Goal: Task Accomplishment & Management: Use online tool/utility

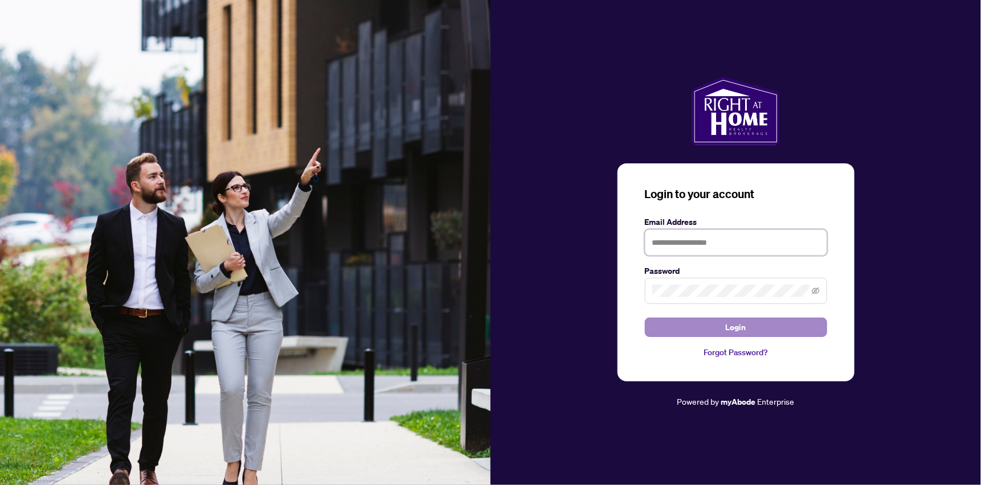
type input "**********"
click at [742, 325] on span "Login" at bounding box center [735, 327] width 20 height 18
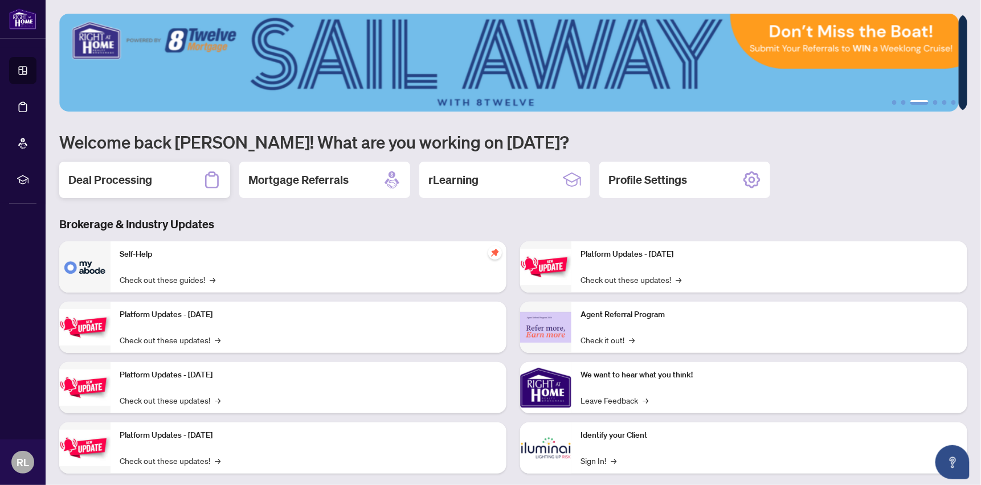
click at [130, 175] on h2 "Deal Processing" at bounding box center [110, 180] width 84 height 16
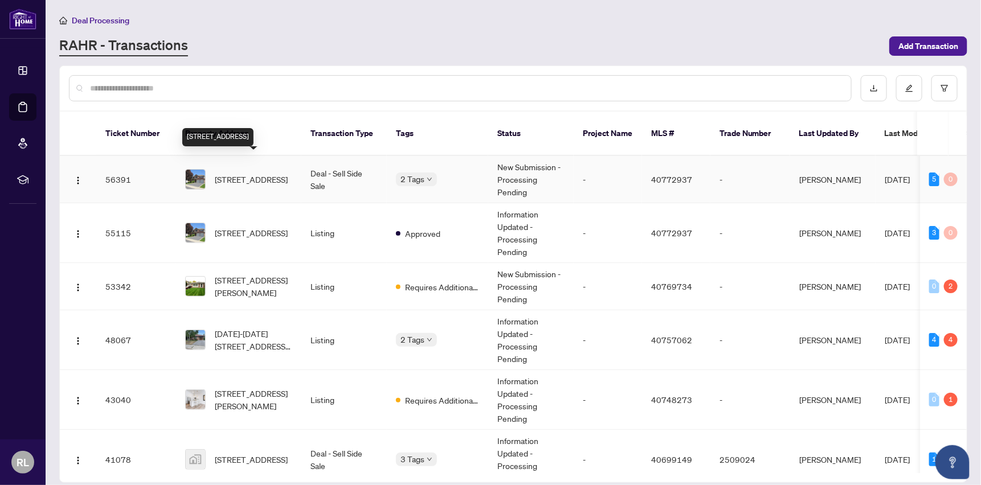
click at [251, 173] on span "[STREET_ADDRESS]" at bounding box center [251, 179] width 73 height 13
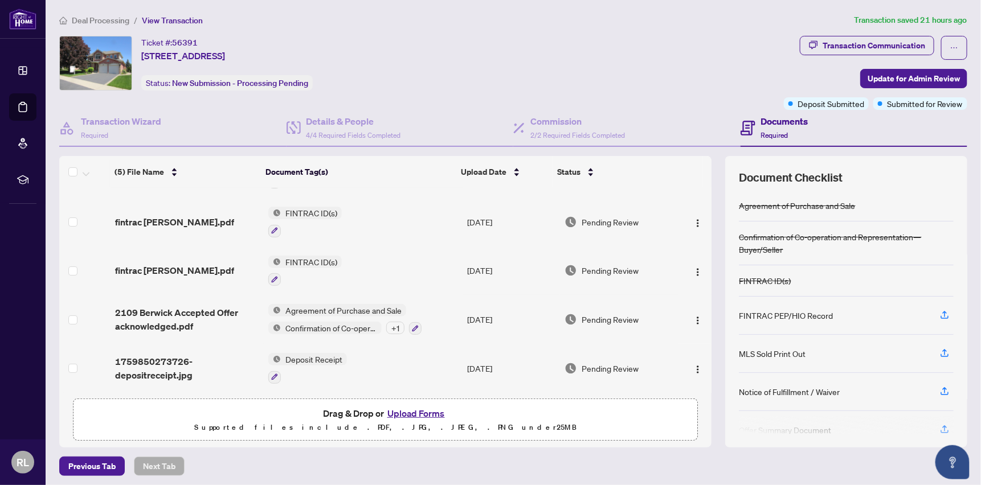
scroll to position [2, 0]
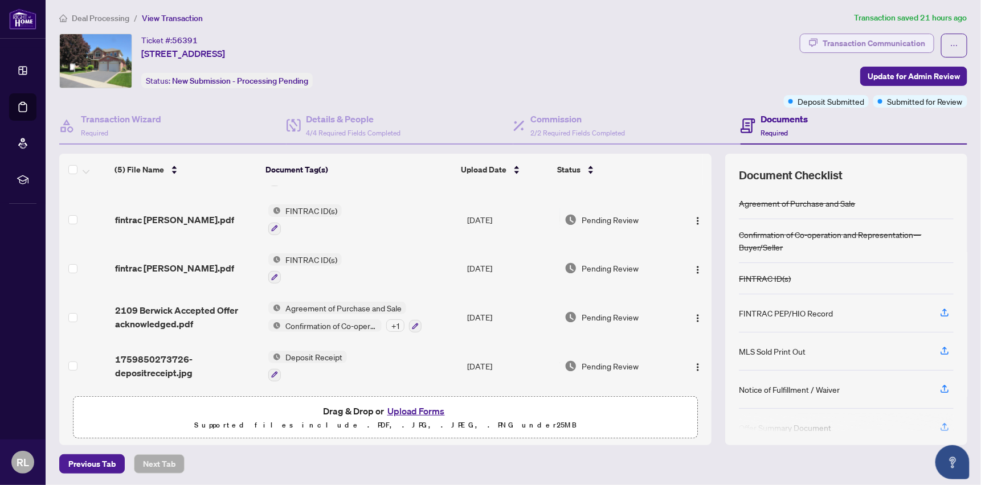
click at [874, 39] on div "Transaction Communication" at bounding box center [873, 43] width 102 height 18
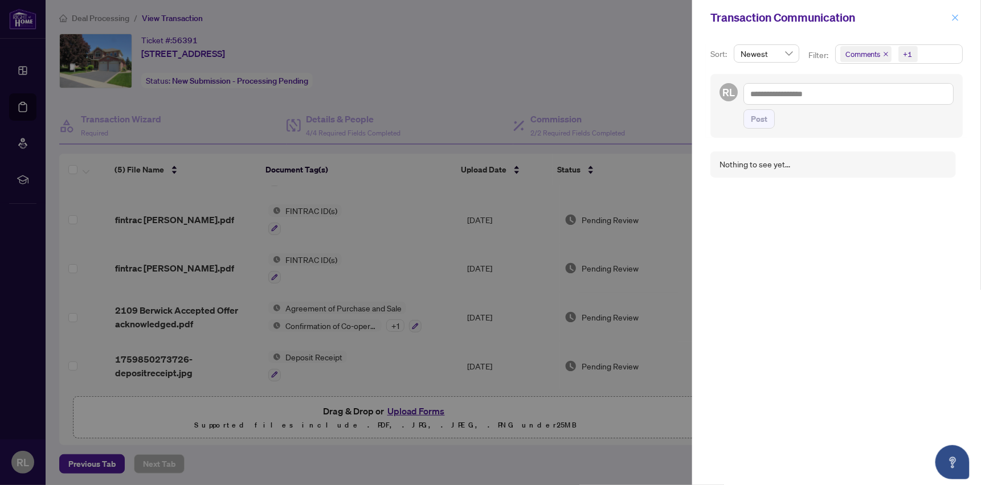
click at [954, 14] on icon "close" at bounding box center [955, 18] width 8 height 8
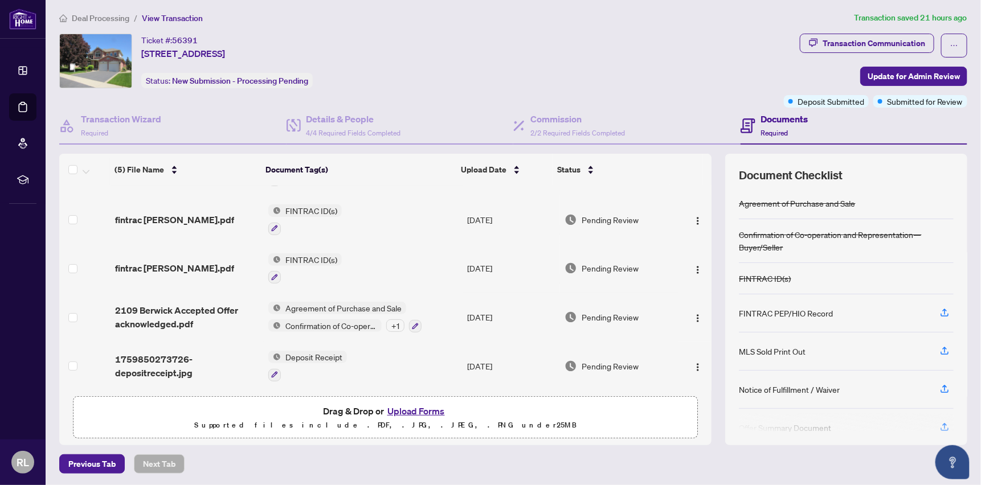
click at [710, 53] on div "Ticket #: 56391 [STREET_ADDRESS] Status: New Submission - Processing Pending" at bounding box center [419, 61] width 720 height 55
